Goal: Find specific page/section: Find specific page/section

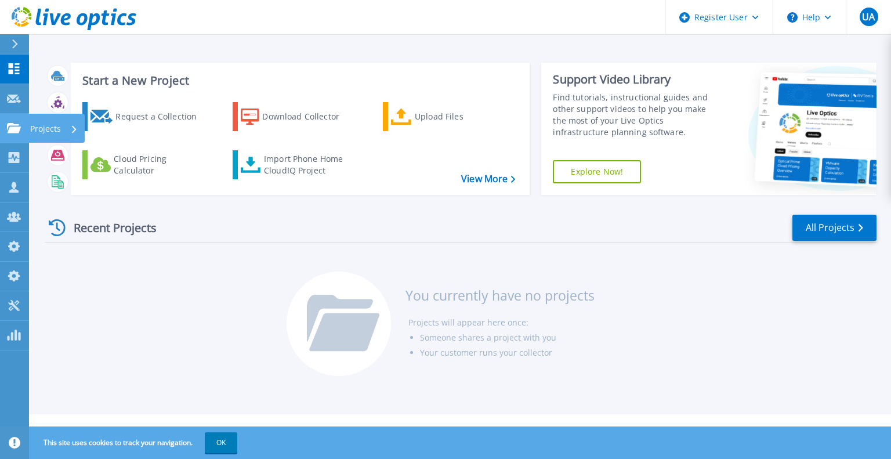
click at [52, 129] on p "Projects" at bounding box center [45, 129] width 31 height 30
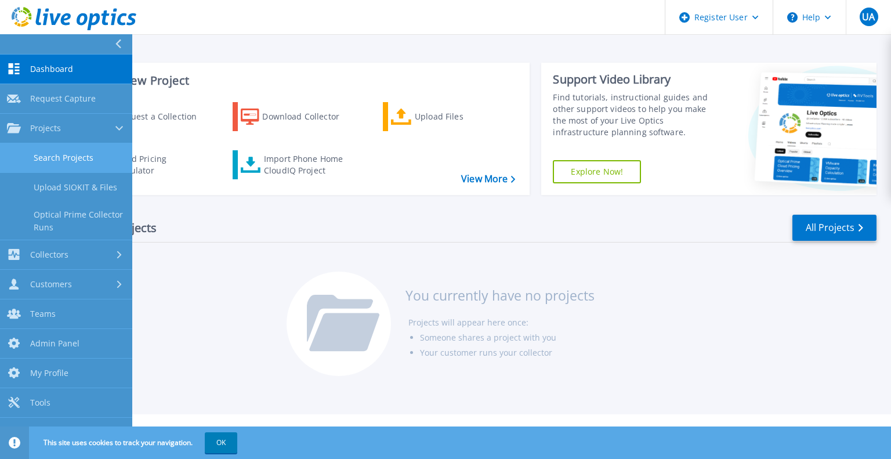
click at [86, 163] on link "Search Projects" at bounding box center [66, 158] width 132 height 30
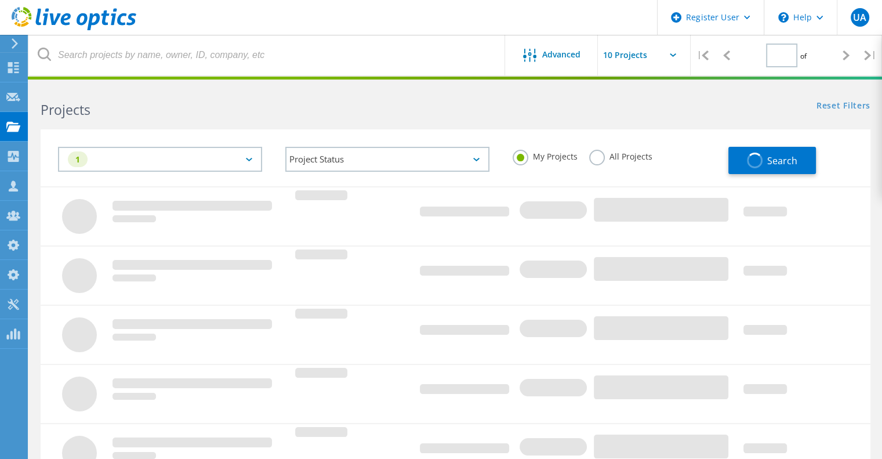
type input "1"
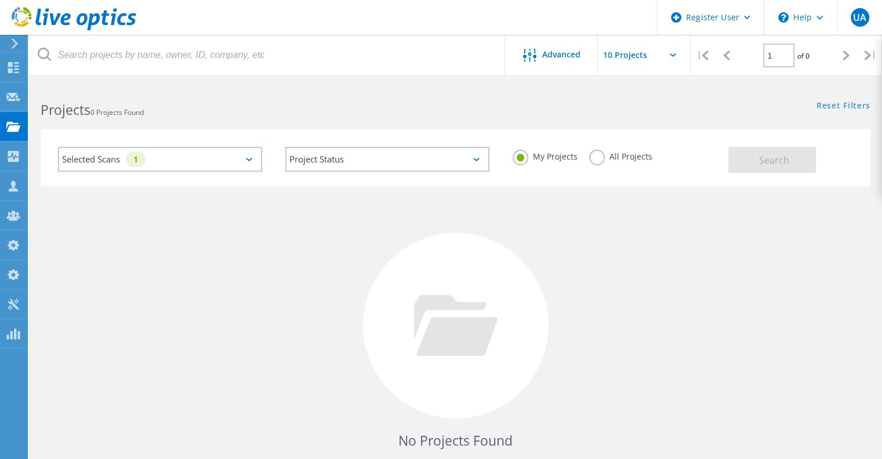
click at [592, 161] on label "All Projects" at bounding box center [620, 155] width 63 height 11
click at [0, 0] on input "All Projects" at bounding box center [0, 0] width 0 height 0
click at [802, 164] on button "Search" at bounding box center [773, 160] width 88 height 26
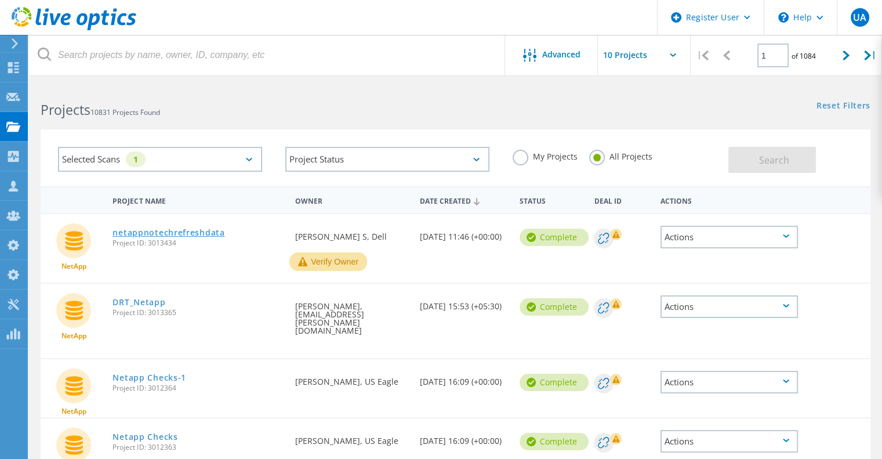
click at [161, 235] on link "netappnotechrefreshdata" at bounding box center [169, 233] width 112 height 8
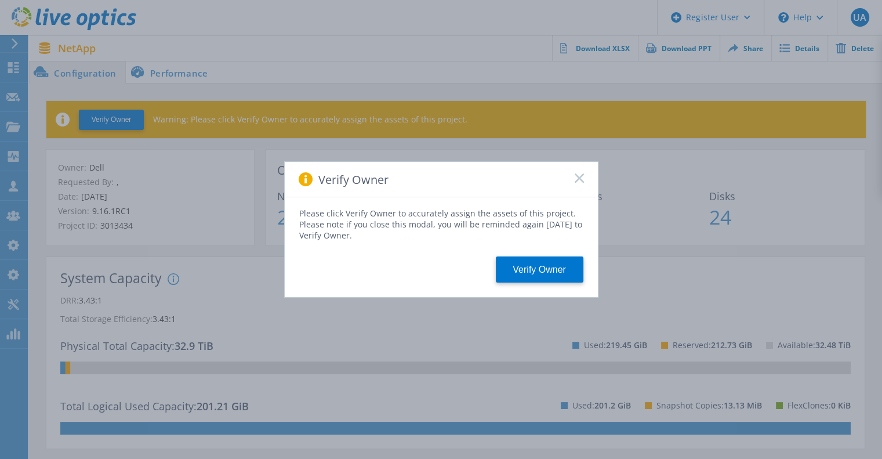
click at [799, 51] on div "Verify Owner Please click Verify Owner to accurately assign the assets of this …" at bounding box center [441, 229] width 882 height 459
click at [580, 176] on icon at bounding box center [579, 177] width 9 height 9
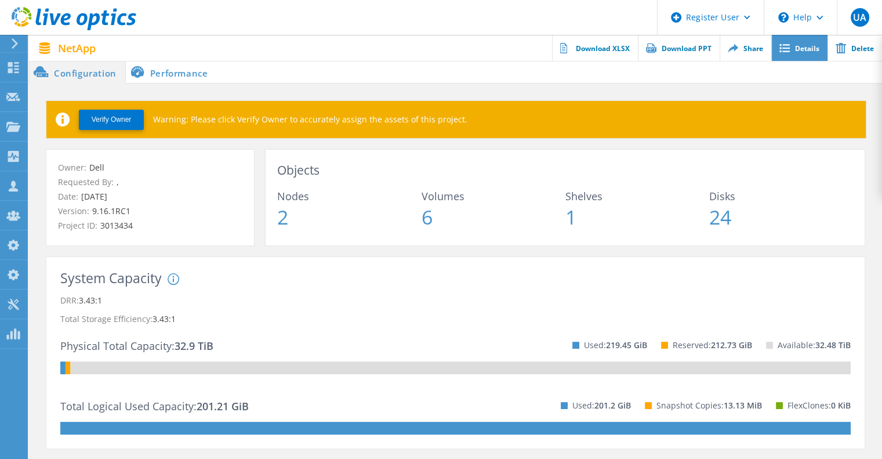
click at [798, 52] on link "Details" at bounding box center [799, 48] width 56 height 26
